Goal: Find specific page/section: Find specific page/section

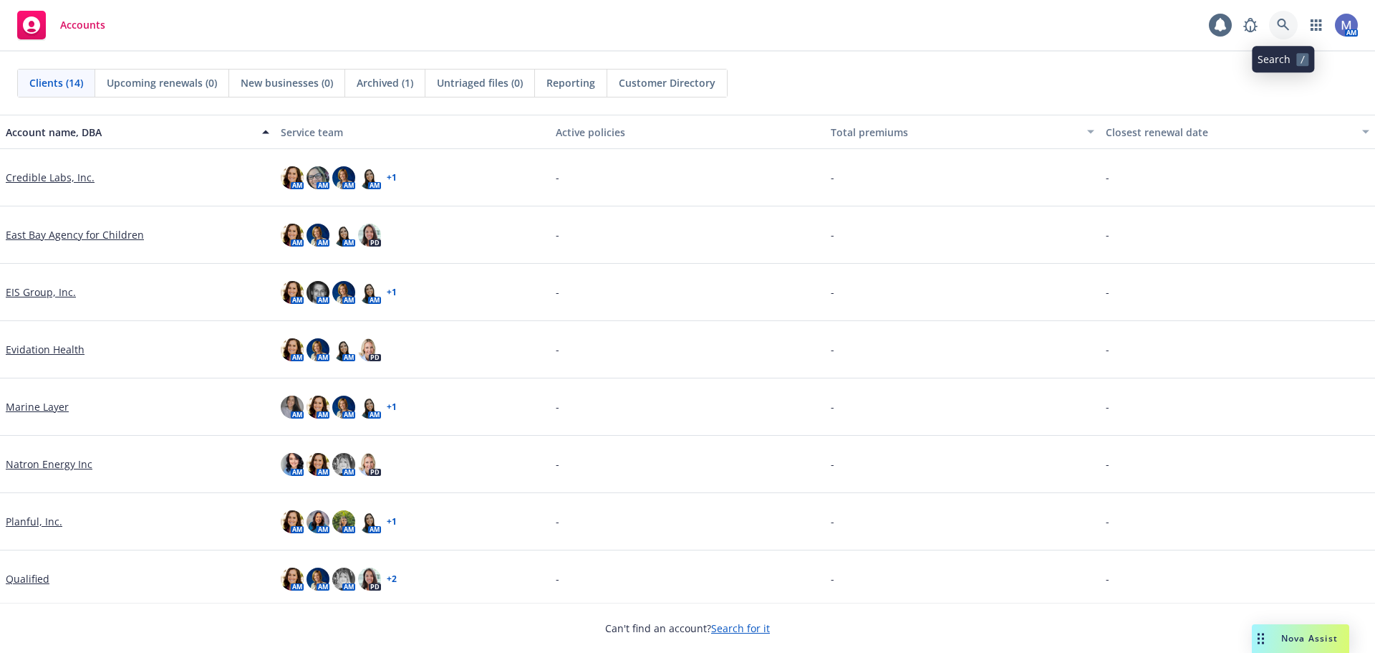
click at [1282, 20] on icon at bounding box center [1283, 25] width 13 height 13
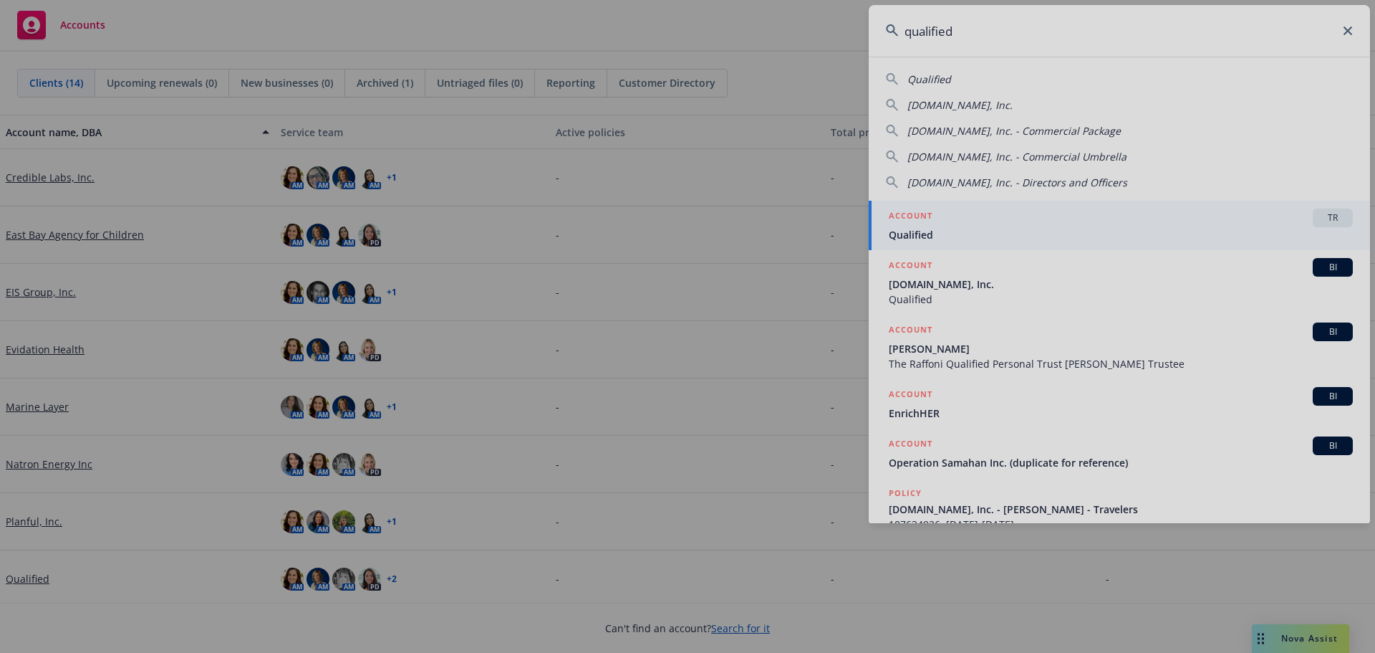
type input "qualified"
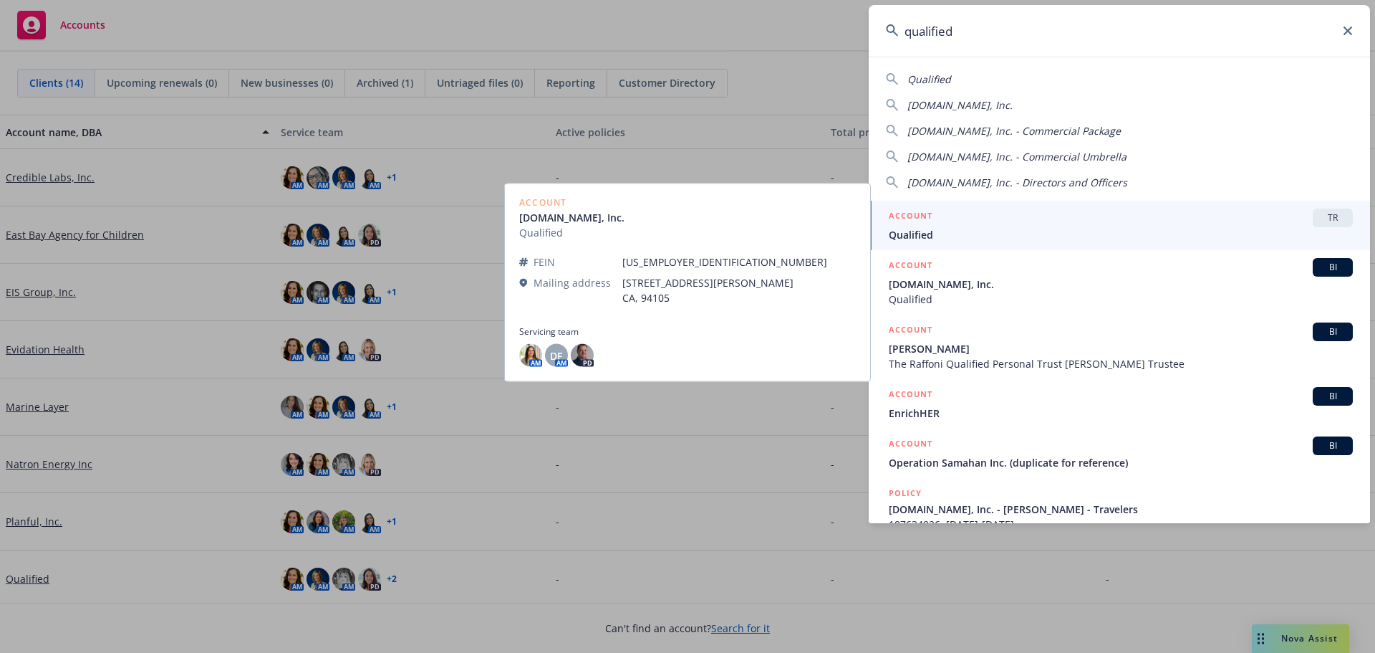
click at [938, 229] on span "Qualified" at bounding box center [1121, 234] width 464 height 15
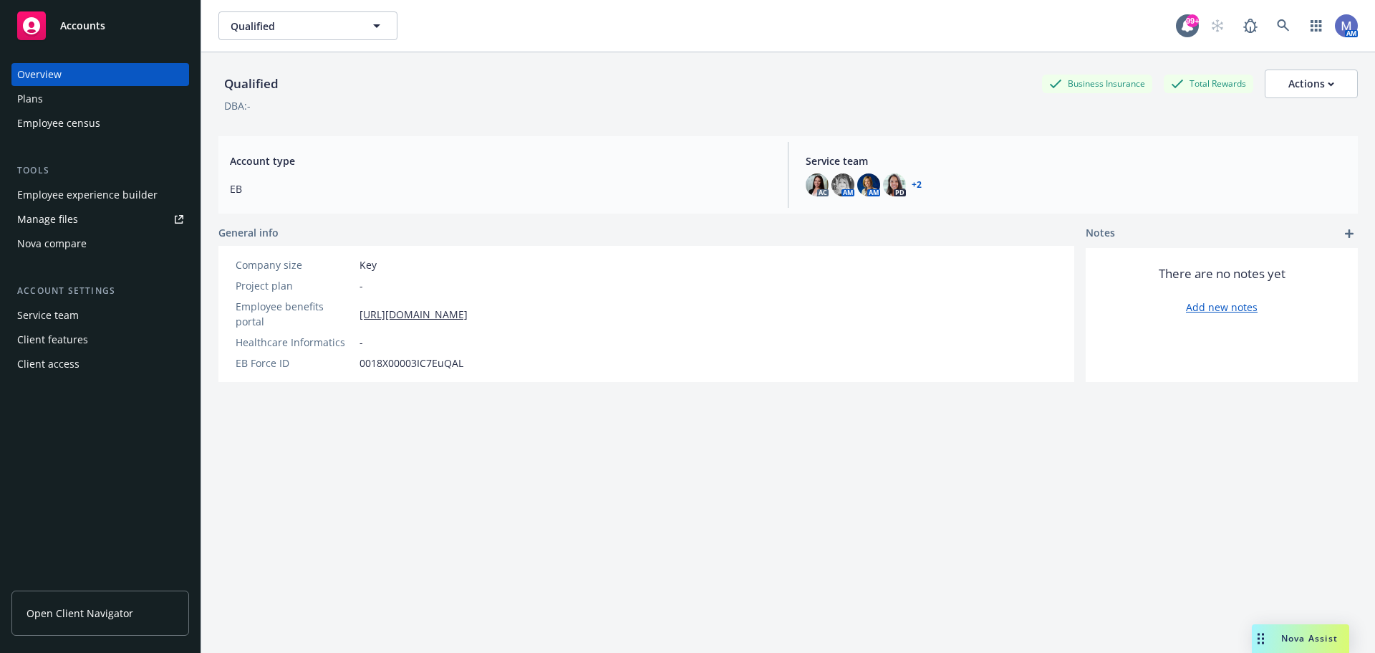
click at [54, 313] on div "Service team" at bounding box center [48, 315] width 62 height 23
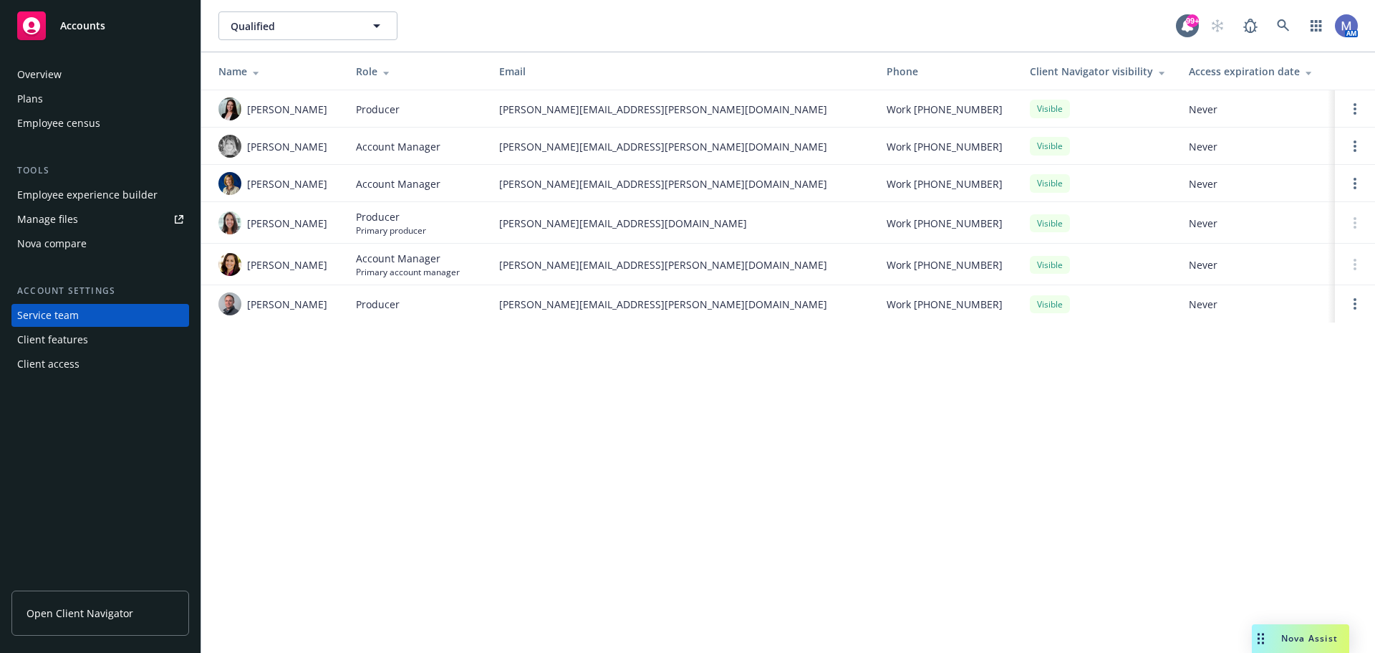
click at [59, 615] on span "Open Client Navigator" at bounding box center [80, 612] width 107 height 15
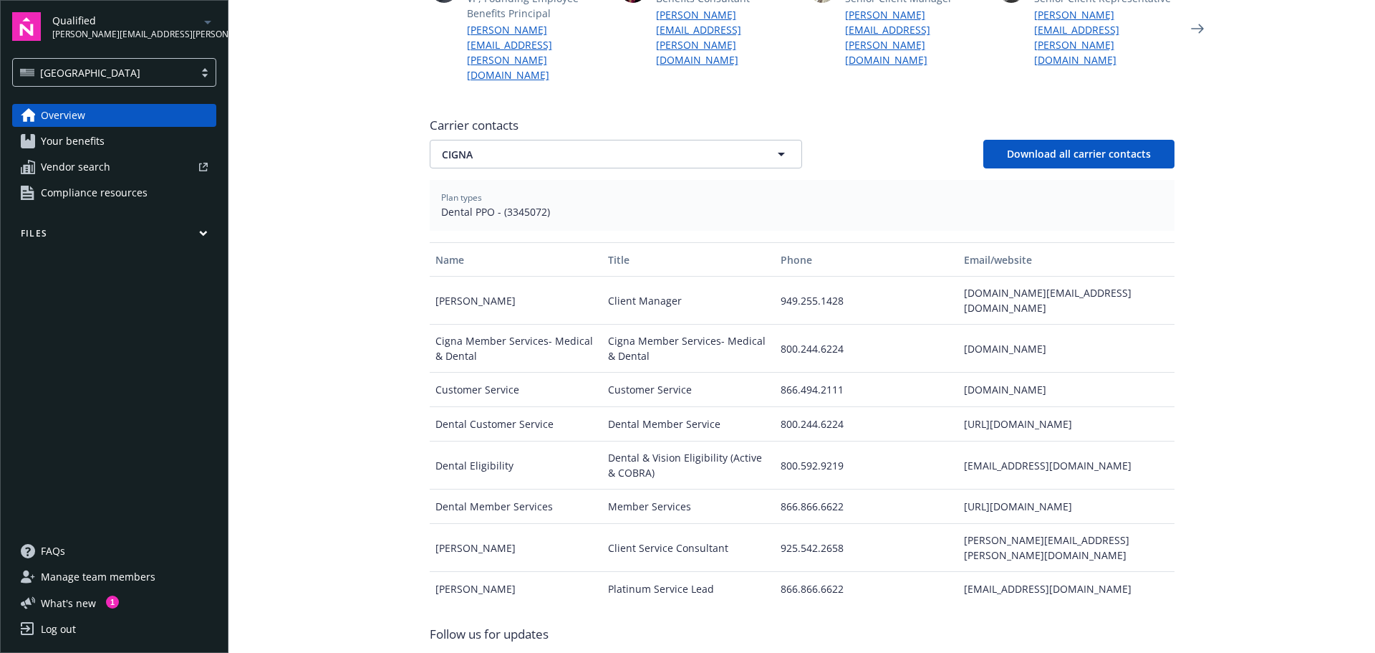
scroll to position [557, 0]
